Goal: Task Accomplishment & Management: Use online tool/utility

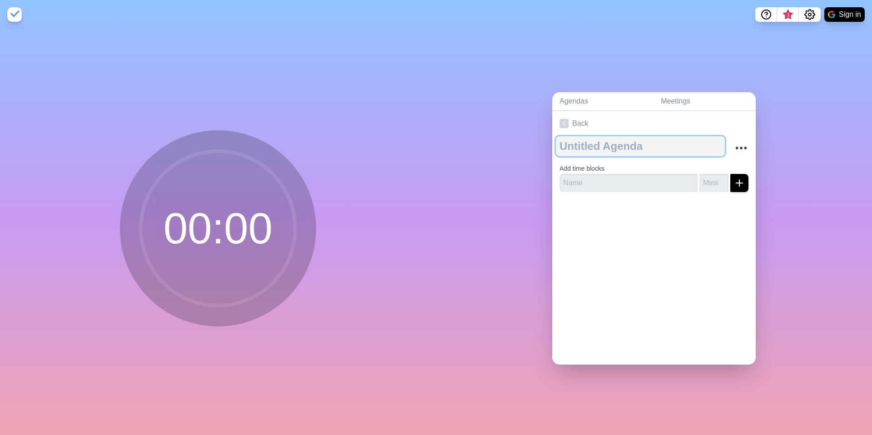
click at [574, 149] on textarea at bounding box center [640, 146] width 169 height 20
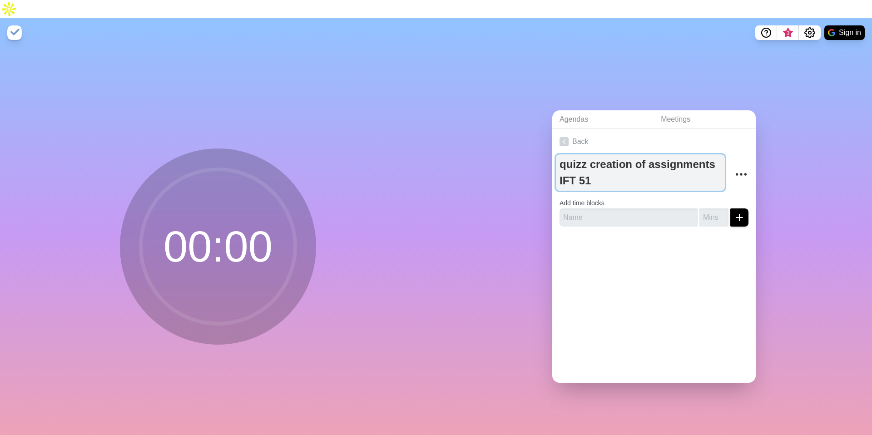
type textarea "quizz creation of assignments IFT 511"
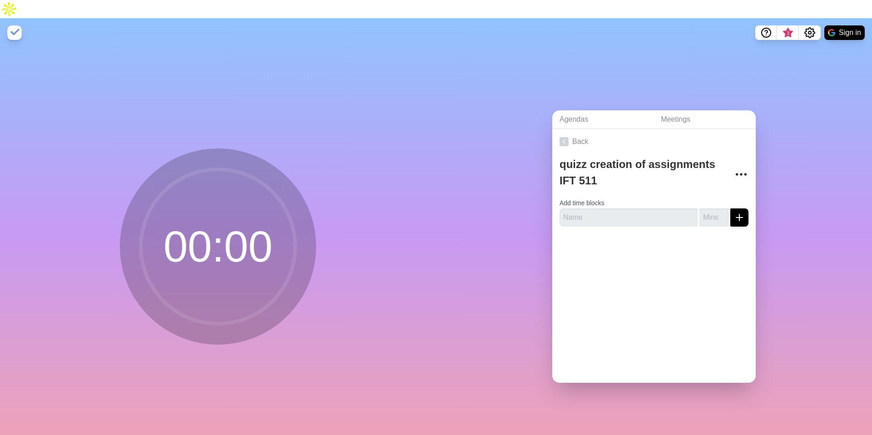
click at [636, 234] on div at bounding box center [654, 252] width 204 height 36
click at [591, 209] on input "text" at bounding box center [629, 218] width 138 height 18
click at [723, 209] on input "1" at bounding box center [714, 218] width 29 height 18
click at [723, 209] on input "2" at bounding box center [714, 218] width 29 height 18
click at [723, 209] on input "3" at bounding box center [714, 218] width 29 height 18
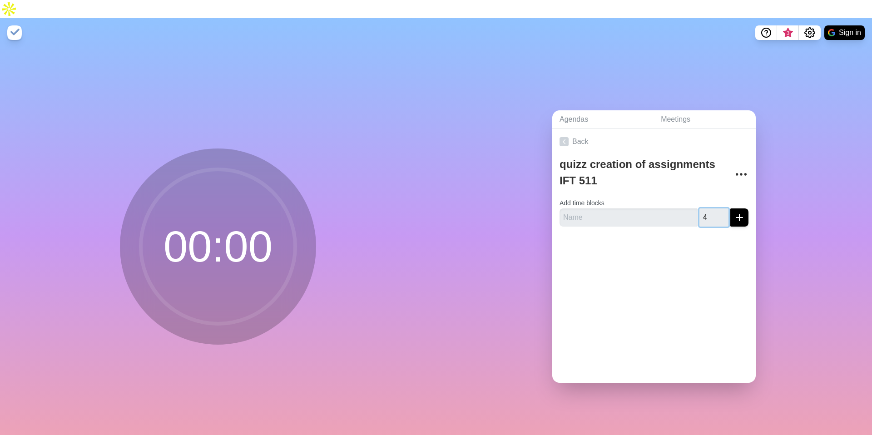
click at [723, 209] on input "4" at bounding box center [714, 218] width 29 height 18
click at [723, 209] on input "5" at bounding box center [714, 218] width 29 height 18
click at [723, 209] on input "6" at bounding box center [714, 218] width 29 height 18
click at [723, 209] on input "7" at bounding box center [714, 218] width 29 height 18
click at [723, 209] on input "8" at bounding box center [714, 218] width 29 height 18
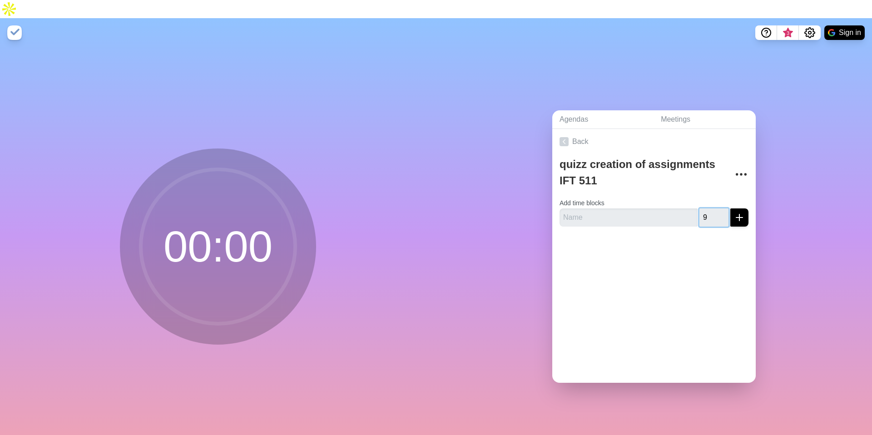
click at [723, 209] on input "9" at bounding box center [714, 218] width 29 height 18
click at [723, 209] on input "10" at bounding box center [714, 218] width 29 height 18
click at [723, 209] on input "11" at bounding box center [714, 218] width 29 height 18
click at [723, 209] on input "12" at bounding box center [714, 218] width 29 height 18
click at [723, 209] on input "53" at bounding box center [714, 218] width 29 height 18
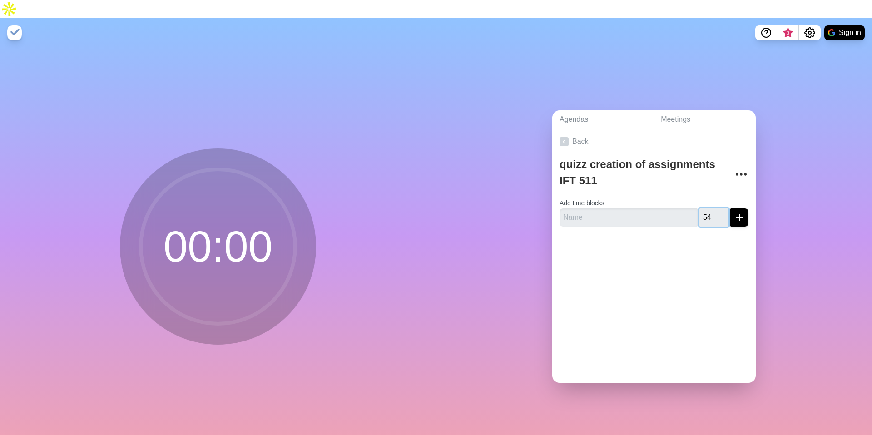
click at [723, 209] on input "54" at bounding box center [714, 218] width 29 height 18
click at [723, 209] on input "55" at bounding box center [714, 218] width 29 height 18
click at [723, 209] on input "56" at bounding box center [714, 218] width 29 height 18
click at [723, 209] on input "57" at bounding box center [714, 218] width 29 height 18
click at [723, 209] on input "58" at bounding box center [714, 218] width 29 height 18
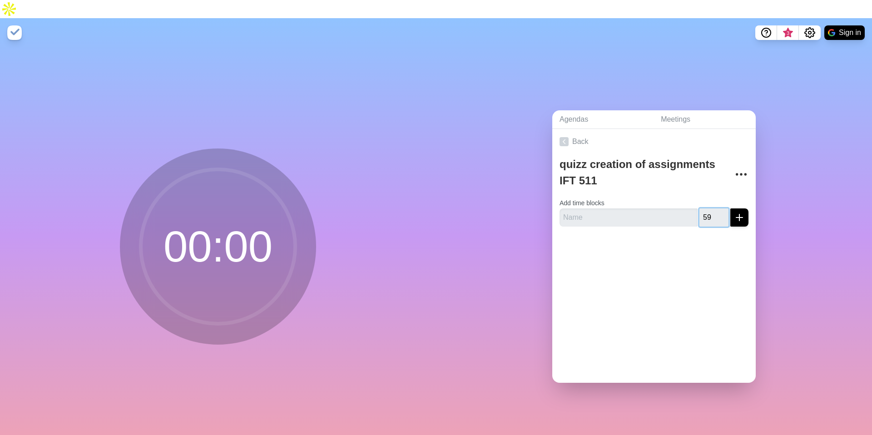
click at [723, 209] on input "59" at bounding box center [714, 218] width 29 height 18
type input "60"
click at [723, 209] on input "60" at bounding box center [714, 218] width 29 height 18
click at [742, 212] on icon "submit" at bounding box center [739, 217] width 11 height 11
click at [582, 209] on input "text" at bounding box center [629, 218] width 138 height 18
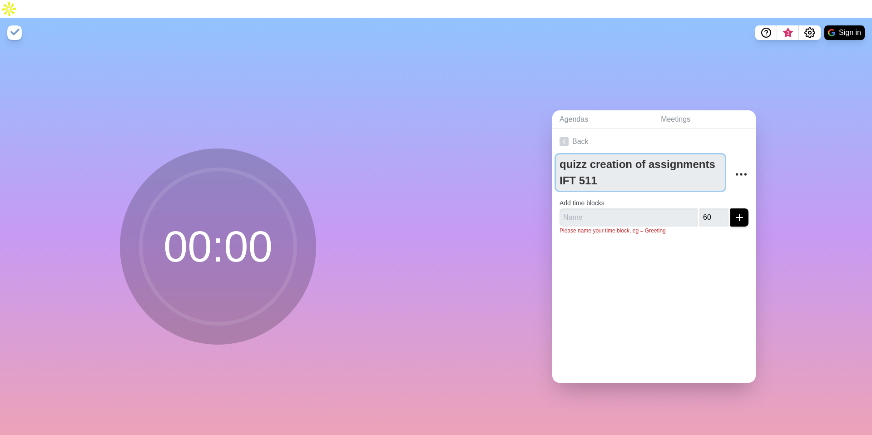
drag, startPoint x: 602, startPoint y: 162, endPoint x: 542, endPoint y: 145, distance: 62.3
click at [542, 145] on div "Agendas Meetings Back quizz creation of assignments IFT 511 Add time blocks 60 …" at bounding box center [654, 250] width 436 height 406
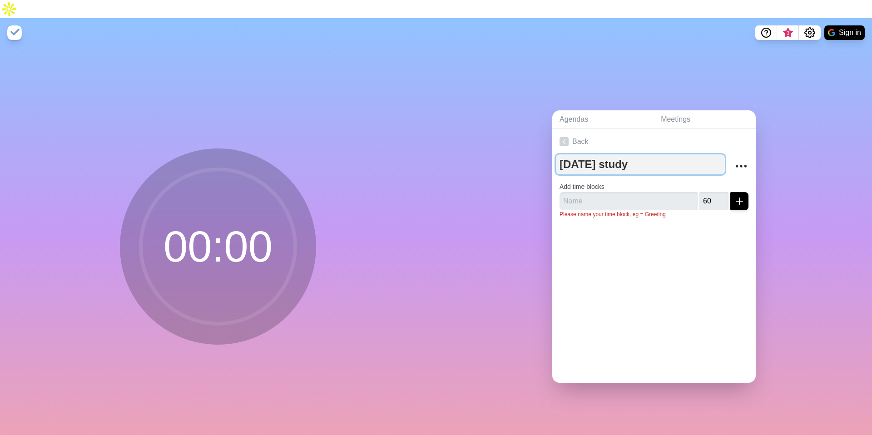
click at [590, 154] on textarea "[DATE] study" at bounding box center [640, 164] width 169 height 20
type textarea "[DATE] study"
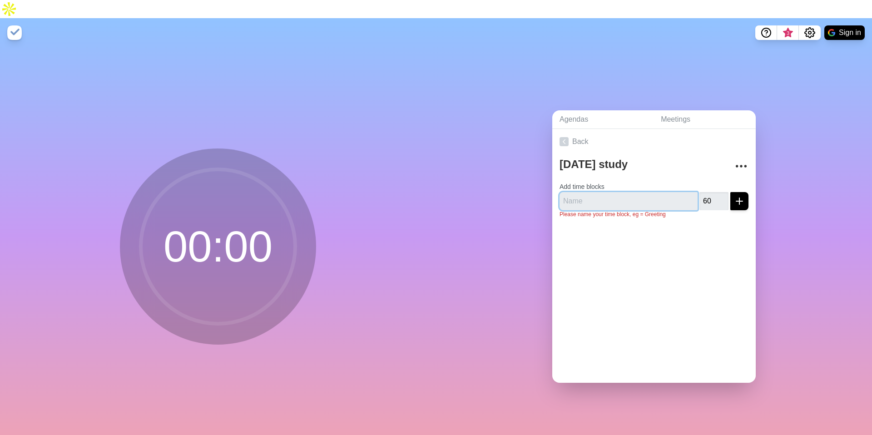
click at [600, 192] on input "text" at bounding box center [629, 201] width 138 height 18
type input "quizz creation"
click at [744, 196] on icon "submit" at bounding box center [739, 201] width 11 height 11
